Goal: Task Accomplishment & Management: Manage account settings

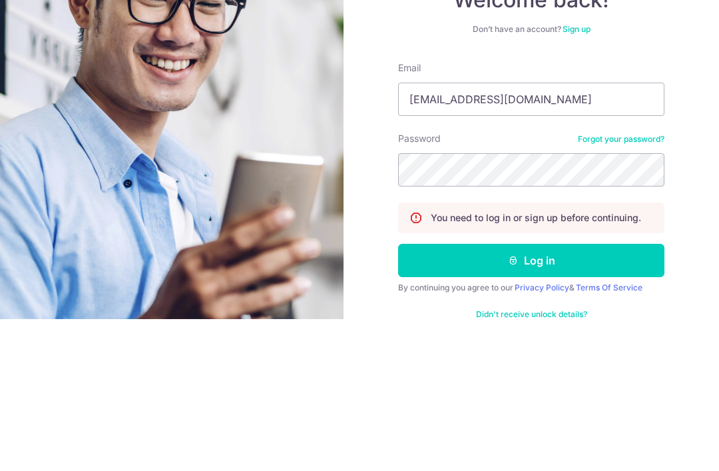
type input "[EMAIL_ADDRESS][DOMAIN_NAME]"
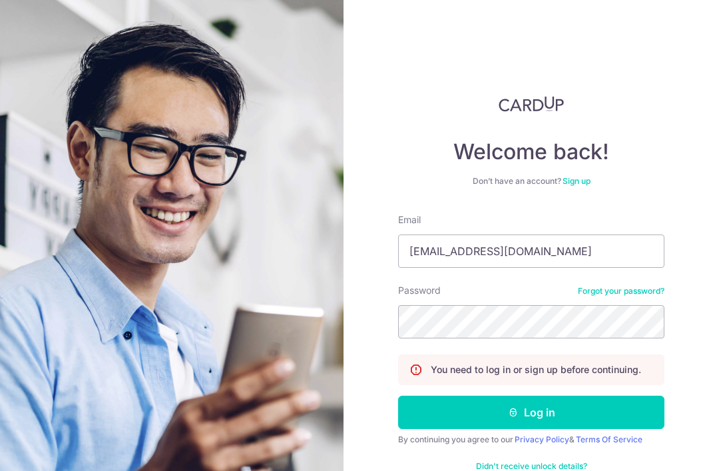
click at [624, 396] on button "Log in" at bounding box center [531, 412] width 266 height 33
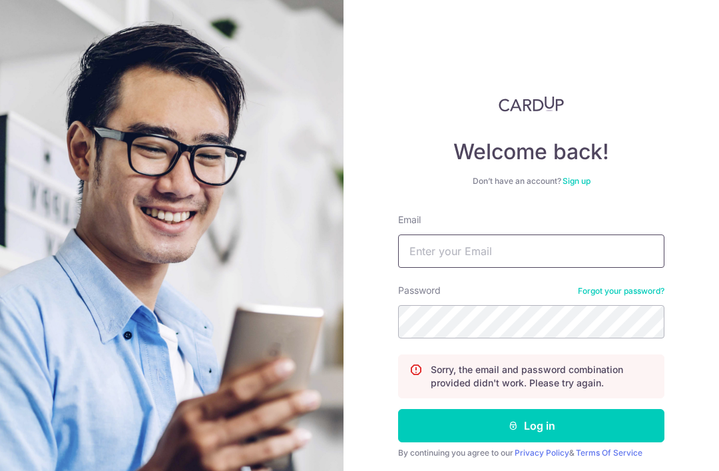
click at [569, 258] on input "Email" at bounding box center [531, 250] width 266 height 33
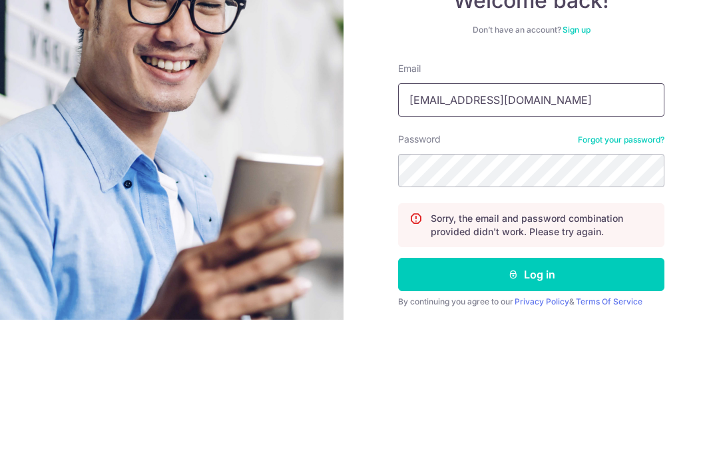
type input "[EMAIL_ADDRESS][DOMAIN_NAME]"
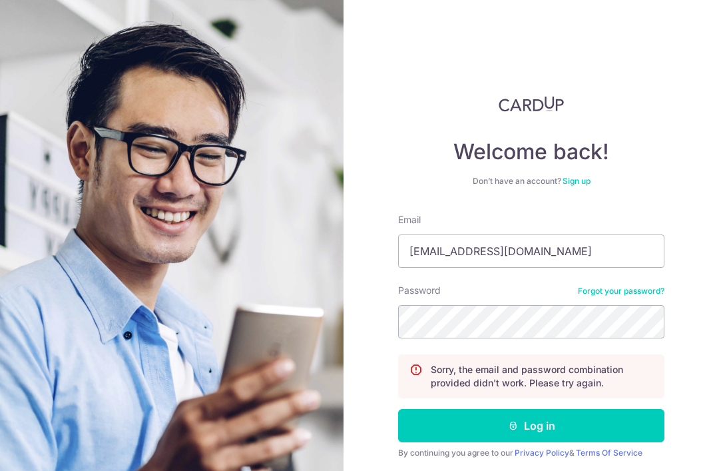
click at [575, 409] on button "Log in" at bounding box center [531, 425] width 266 height 33
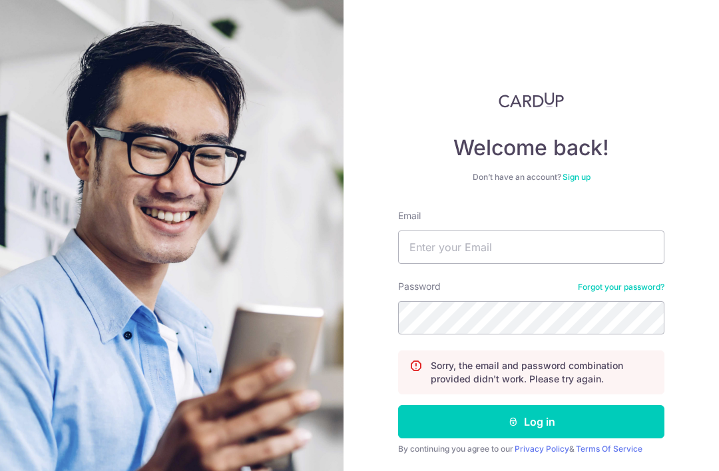
scroll to position [3, 0]
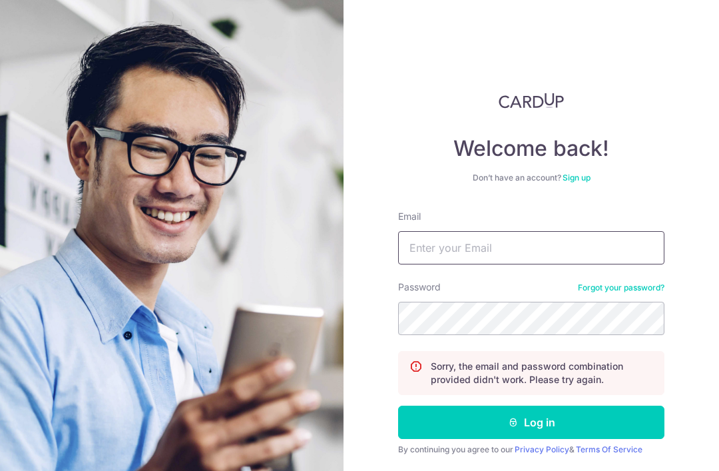
click at [521, 255] on input "Email" at bounding box center [531, 247] width 266 height 33
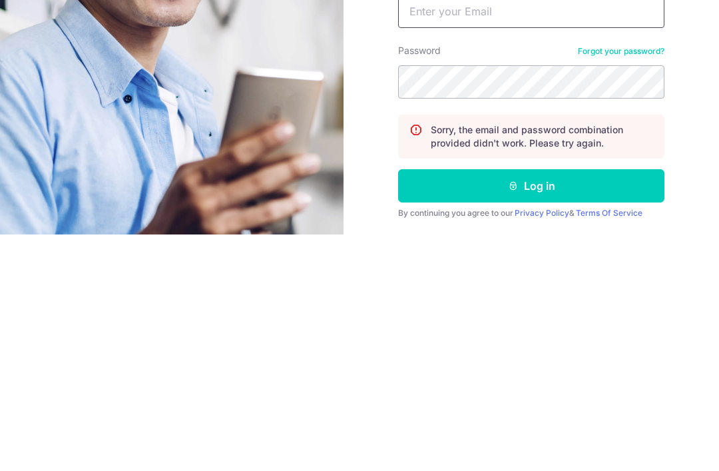
type input "."
type input "?"
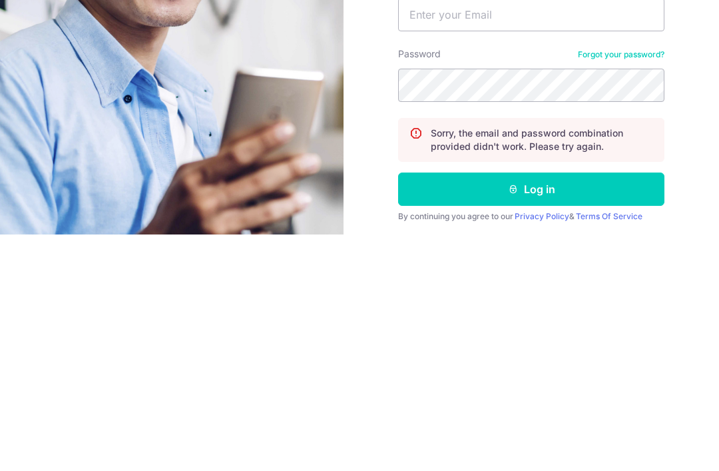
scroll to position [43, 0]
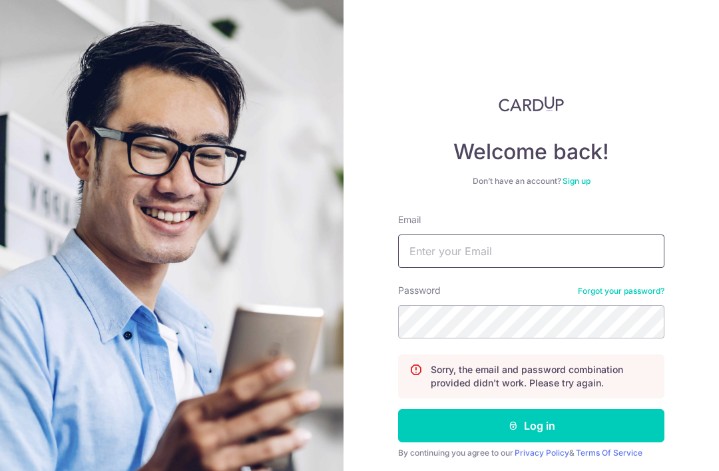
click at [594, 234] on input "Email" at bounding box center [531, 250] width 266 height 33
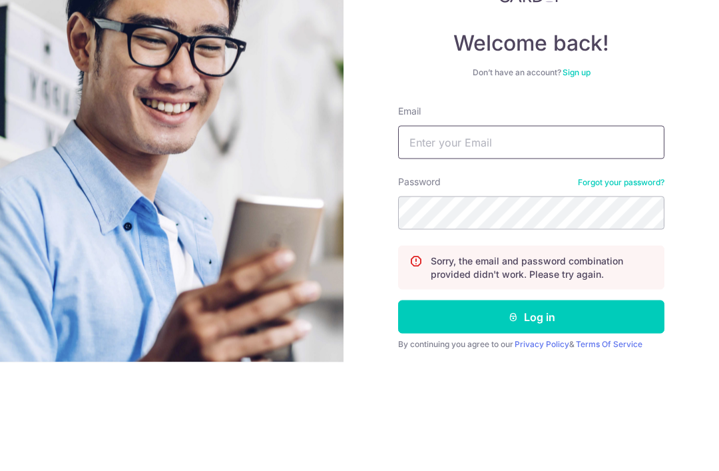
scroll to position [0, 0]
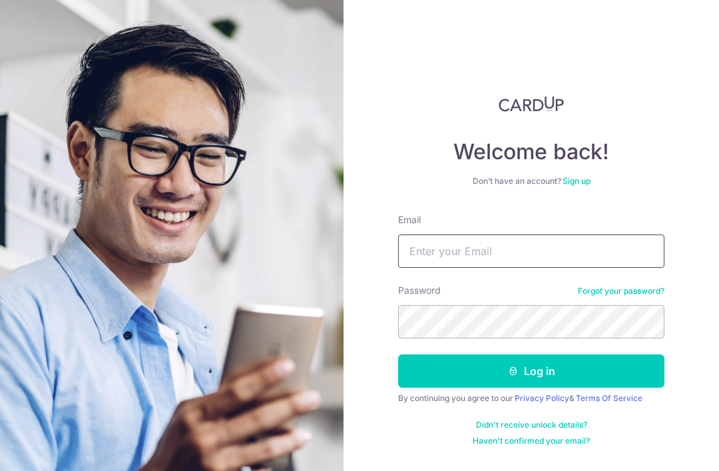
click at [543, 254] on input "Email" at bounding box center [531, 250] width 266 height 33
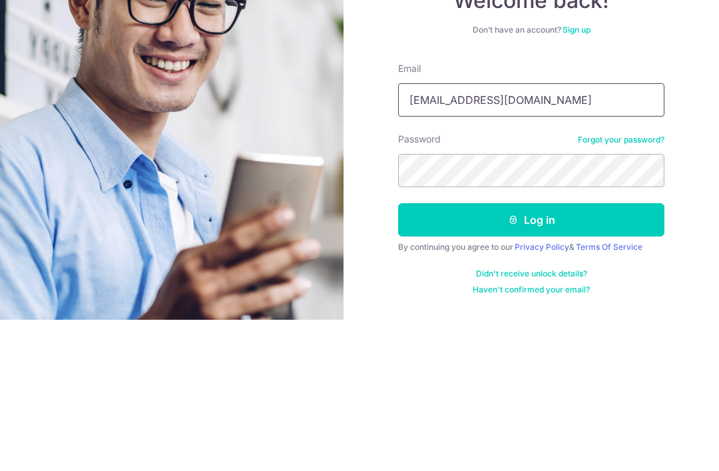
type input "[EMAIL_ADDRESS][DOMAIN_NAME]"
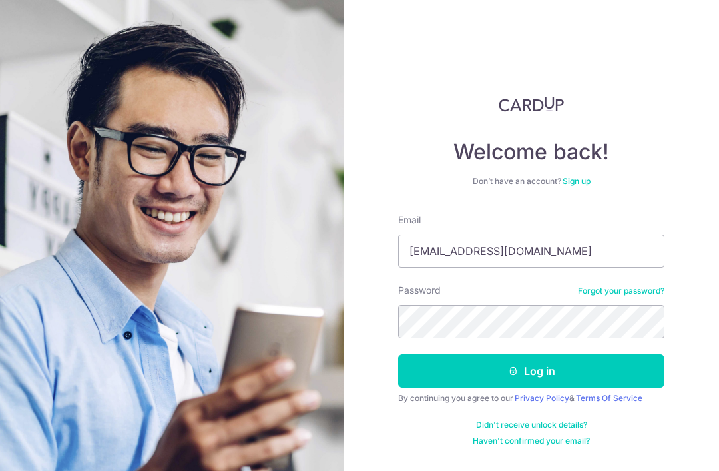
click at [609, 354] on button "Log in" at bounding box center [531, 370] width 266 height 33
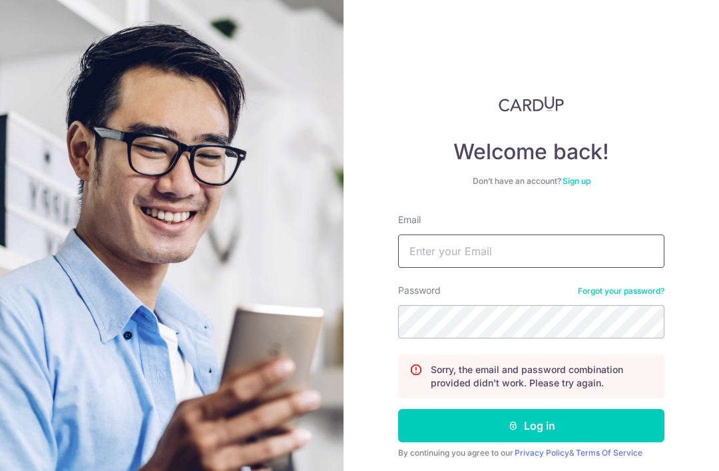
click at [562, 256] on input "Email" at bounding box center [531, 250] width 266 height 33
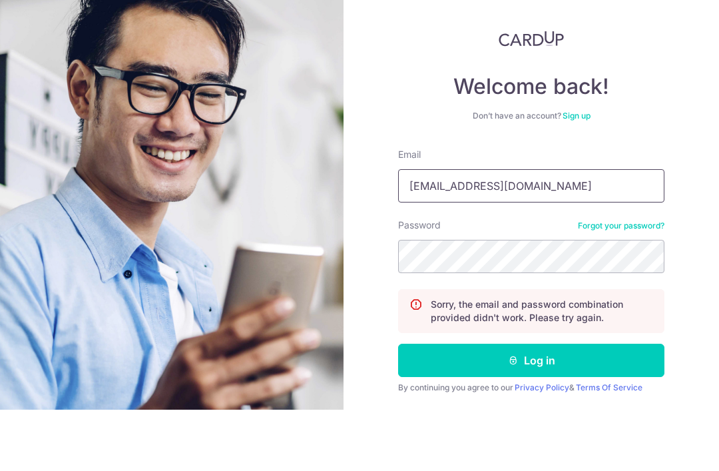
scroll to position [3, 0]
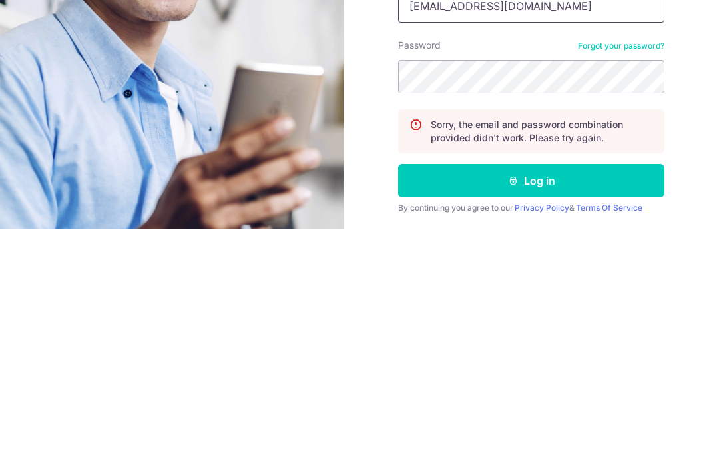
type input "xatung@yahoo.com.sg"
click at [605, 406] on button "Log in" at bounding box center [531, 422] width 266 height 33
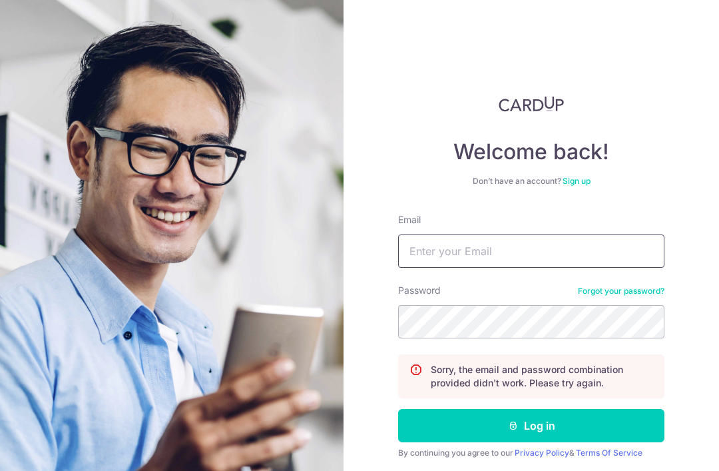
click at [585, 255] on input "Email" at bounding box center [531, 250] width 266 height 33
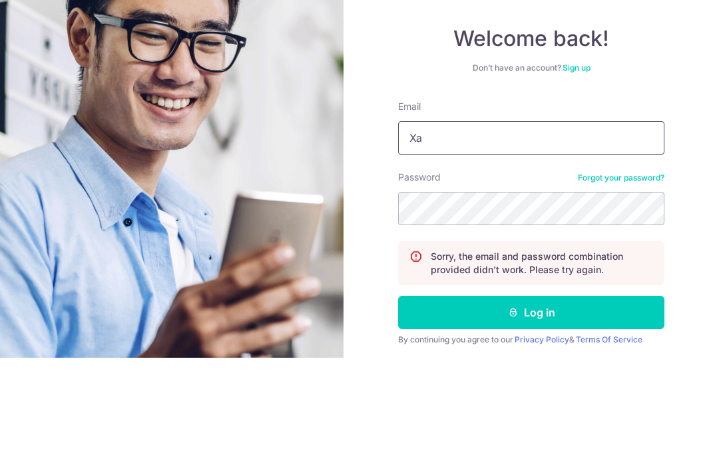
type input "X"
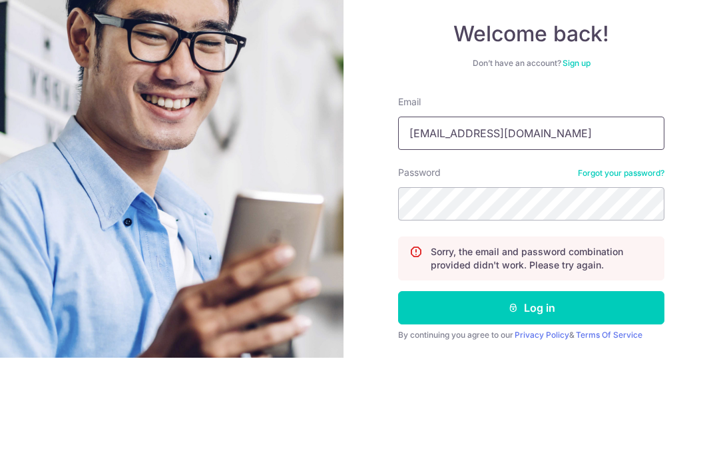
scroll to position [3, 0]
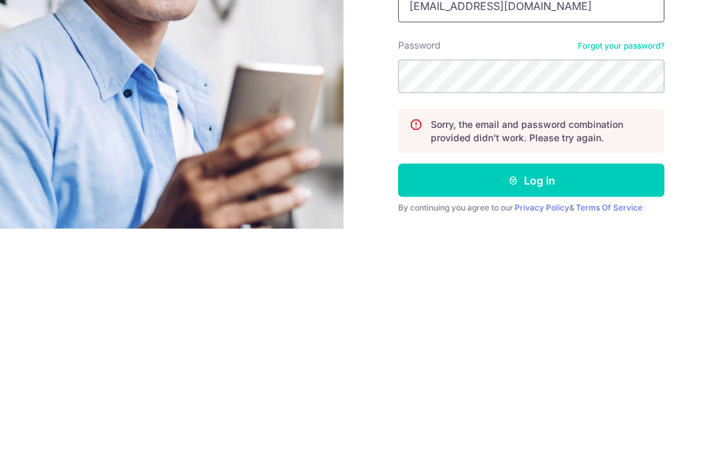
type input "xatung@yahoo.com.sg"
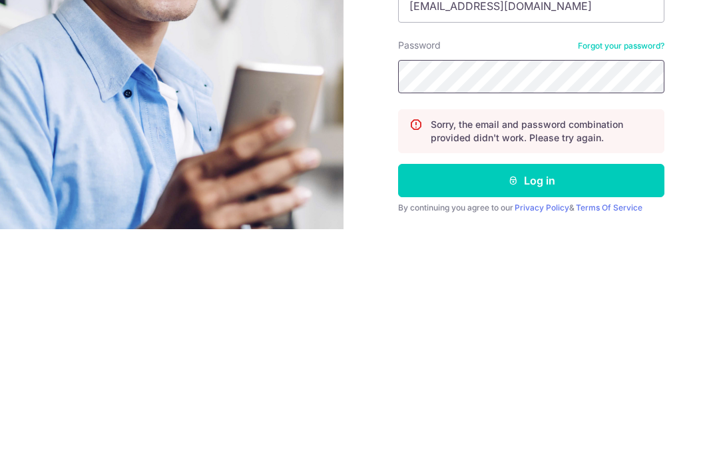
click at [531, 406] on button "Log in" at bounding box center [531, 422] width 266 height 33
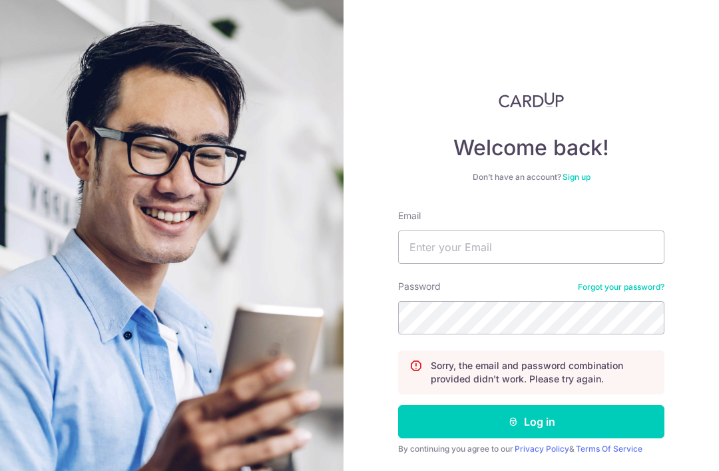
scroll to position [3, 0]
click at [619, 252] on input "Email" at bounding box center [531, 247] width 266 height 33
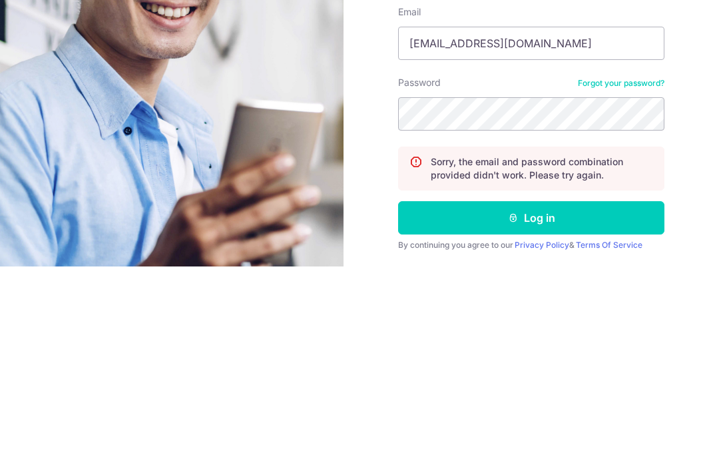
type input "[EMAIL_ADDRESS][DOMAIN_NAME]"
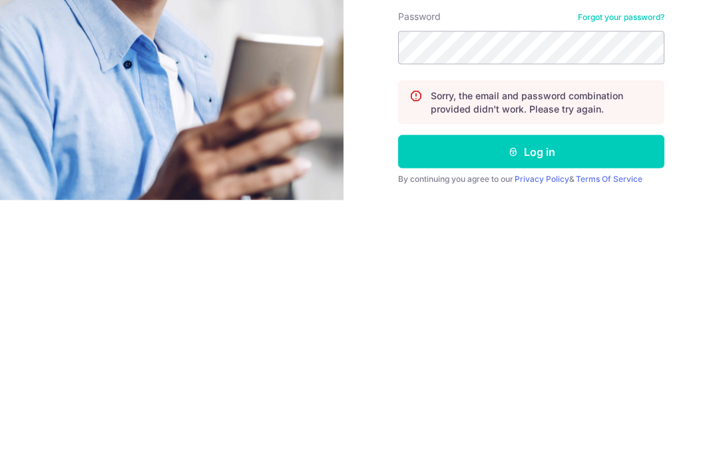
click at [606, 406] on button "Log in" at bounding box center [531, 422] width 266 height 33
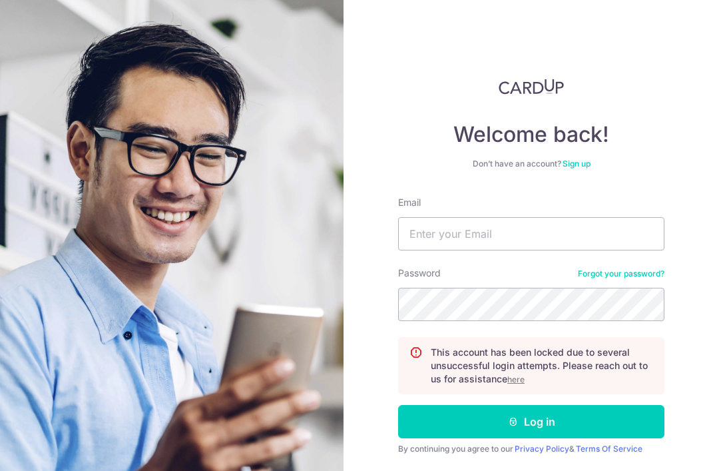
scroll to position [17, 0]
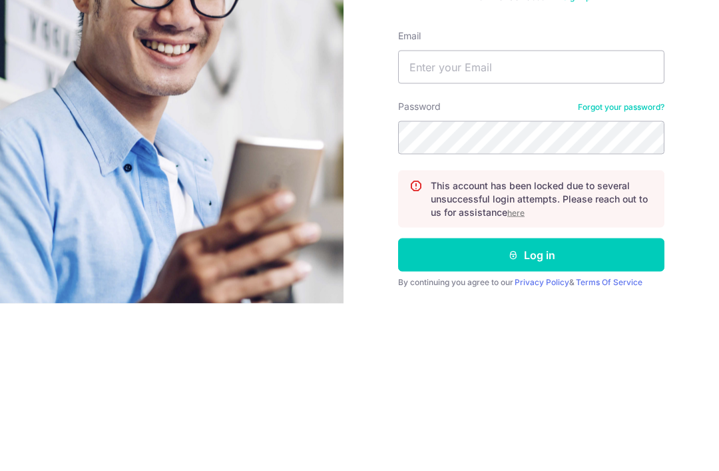
click at [704, 169] on div "Welcome back! Don’t have an account? Sign up Email Password Forgot your passwor…" at bounding box center [532, 235] width 376 height 471
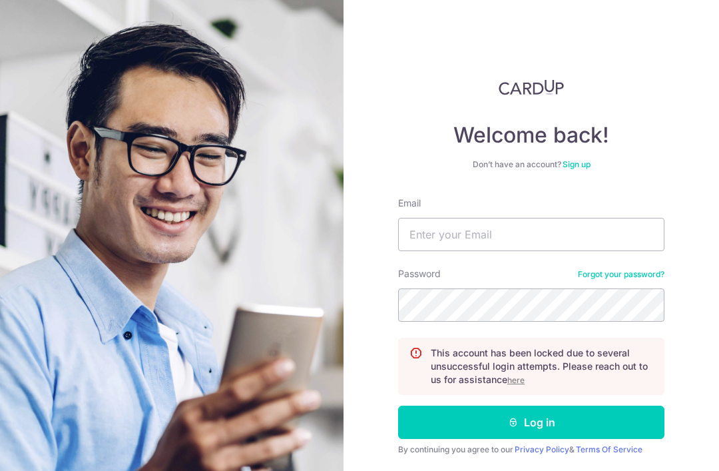
click at [525, 375] on u "here" at bounding box center [515, 380] width 17 height 10
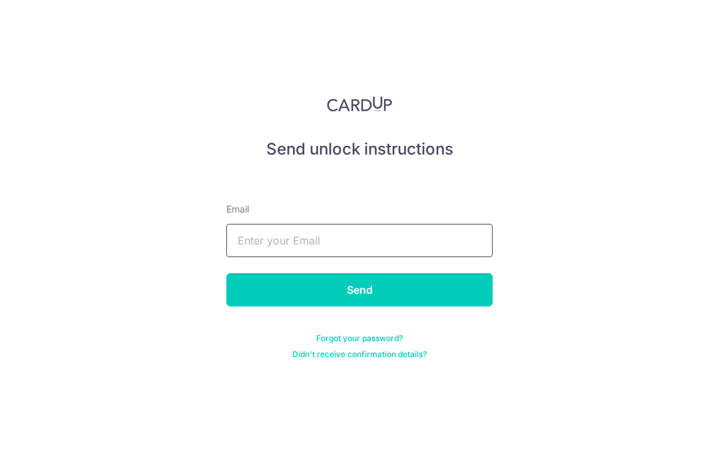
click at [428, 245] on input "text" at bounding box center [359, 240] width 266 height 33
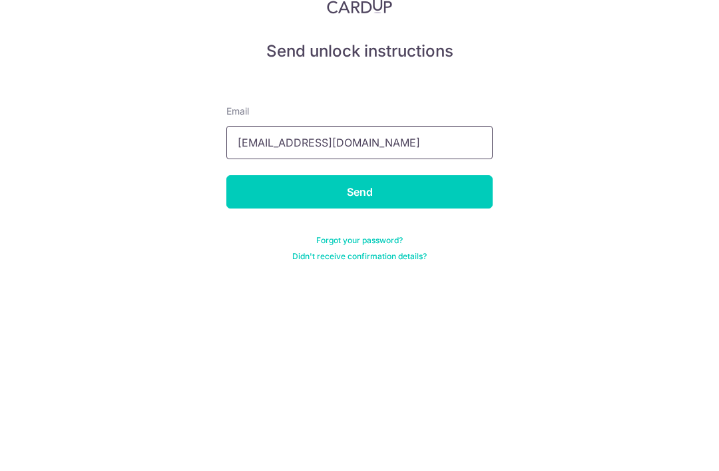
type input "[EMAIL_ADDRESS][DOMAIN_NAME]"
click at [430, 273] on input "Send" at bounding box center [359, 289] width 266 height 33
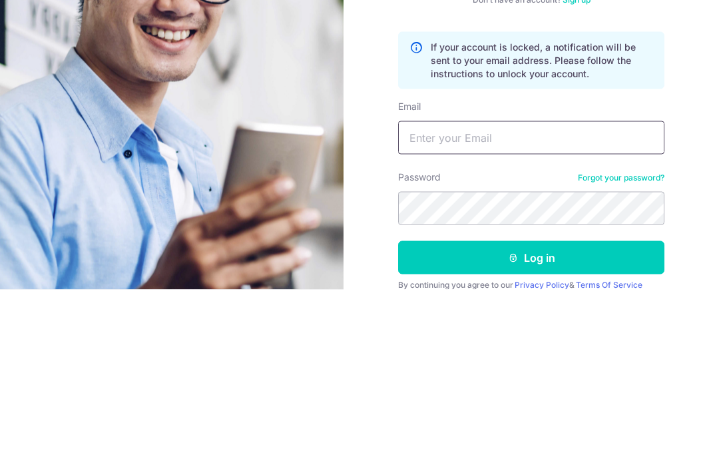
scroll to position [43, 0]
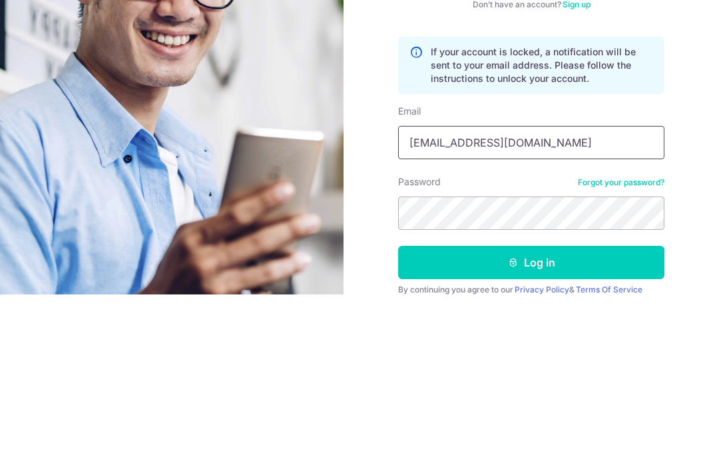
type input "[EMAIL_ADDRESS][DOMAIN_NAME]"
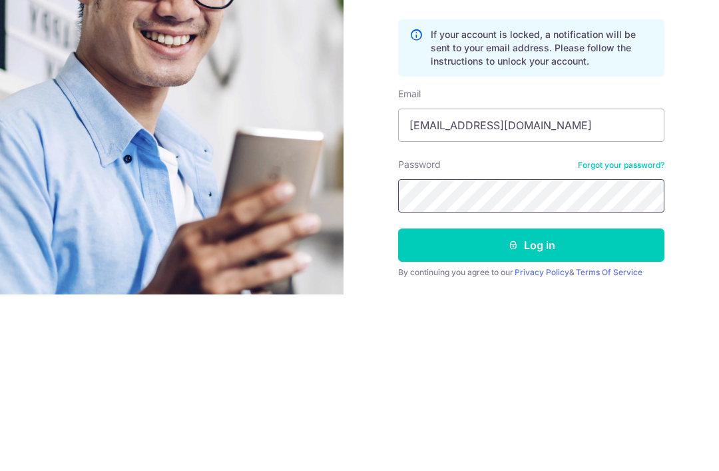
scroll to position [17, 0]
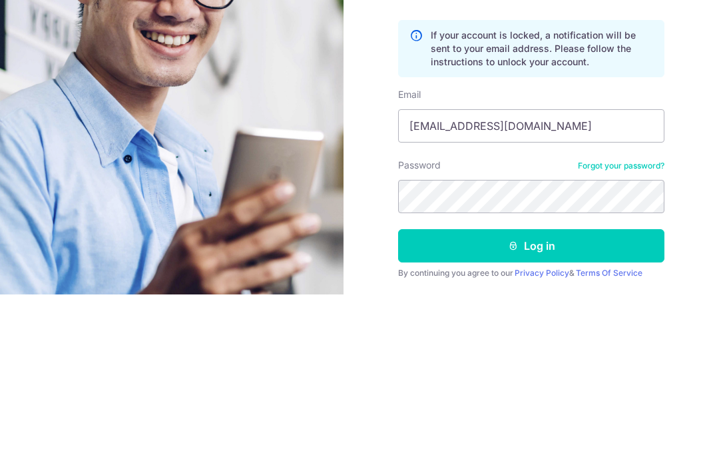
click at [599, 406] on button "Log in" at bounding box center [531, 422] width 266 height 33
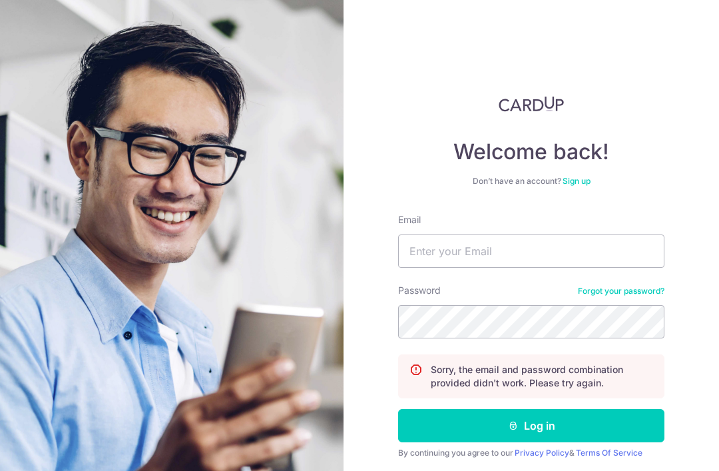
click at [544, 250] on input "Email" at bounding box center [531, 250] width 266 height 33
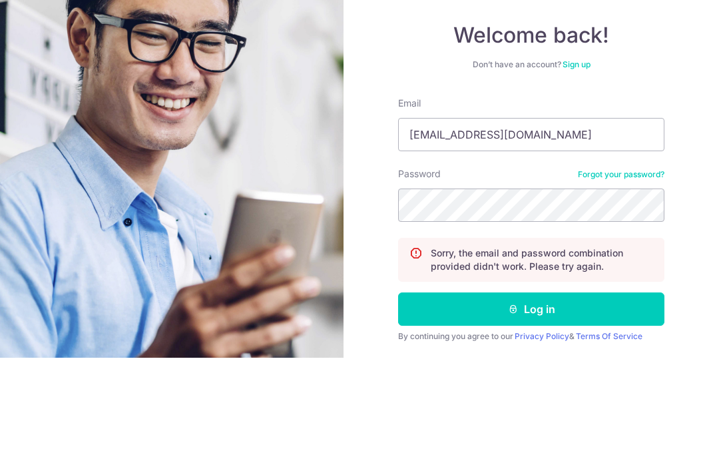
type input "[EMAIL_ADDRESS][DOMAIN_NAME]"
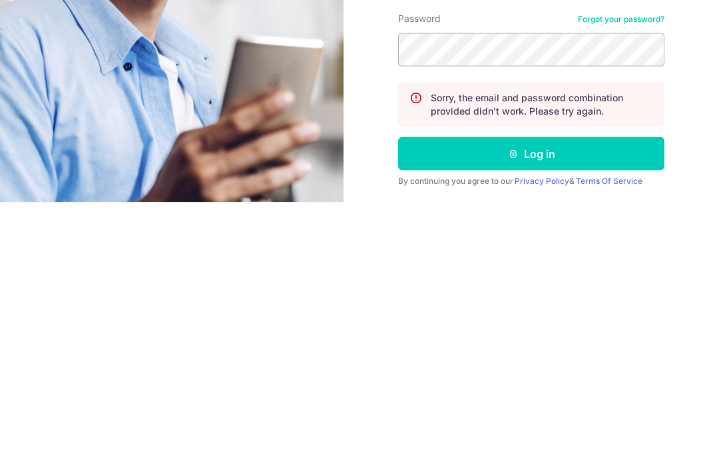
click at [602, 406] on button "Log in" at bounding box center [531, 422] width 266 height 33
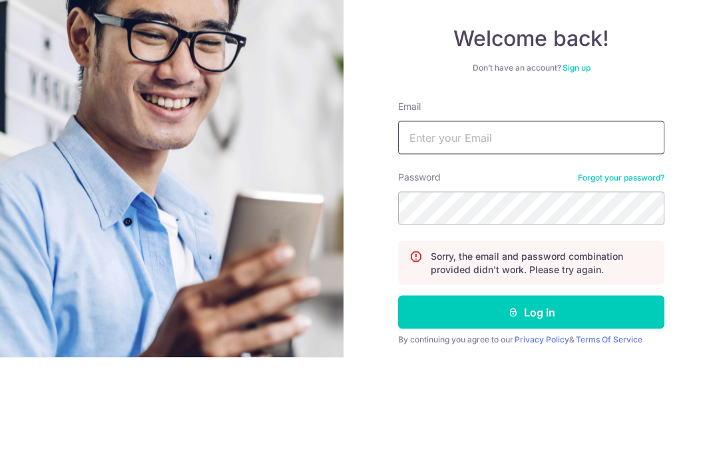
scroll to position [43, 0]
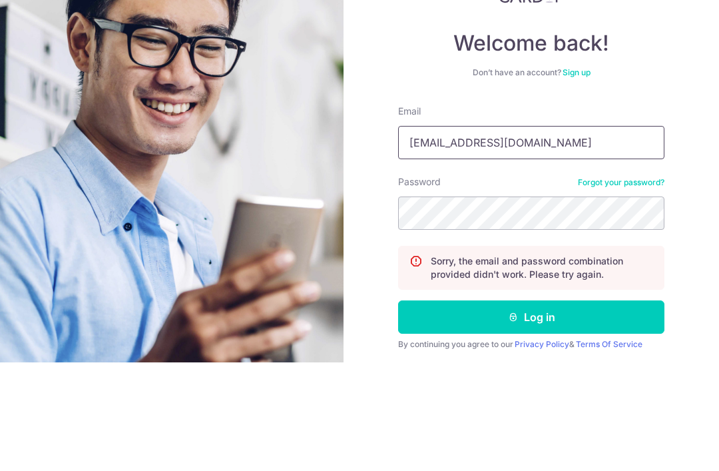
type input "Xatung@yahoo.com.sg"
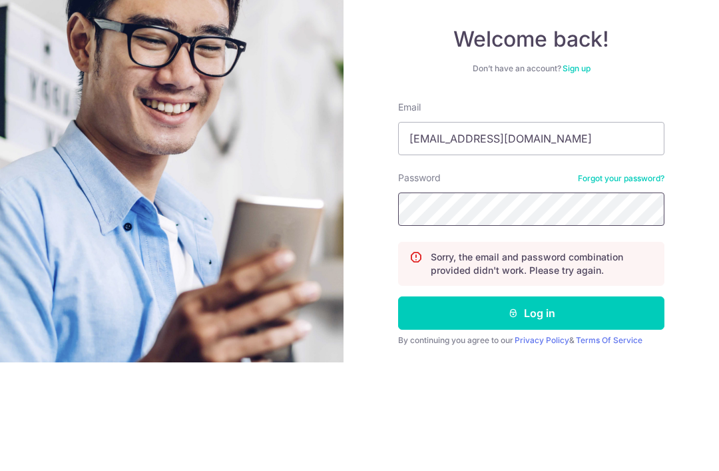
scroll to position [3, 0]
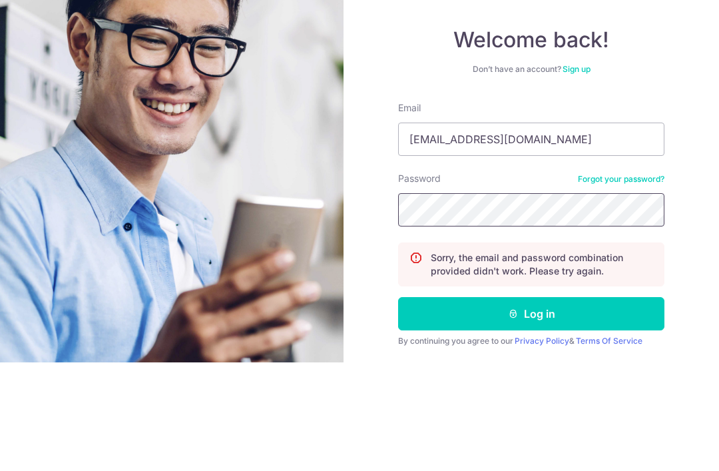
click at [531, 406] on button "Log in" at bounding box center [531, 422] width 266 height 33
